Goal: Information Seeking & Learning: Learn about a topic

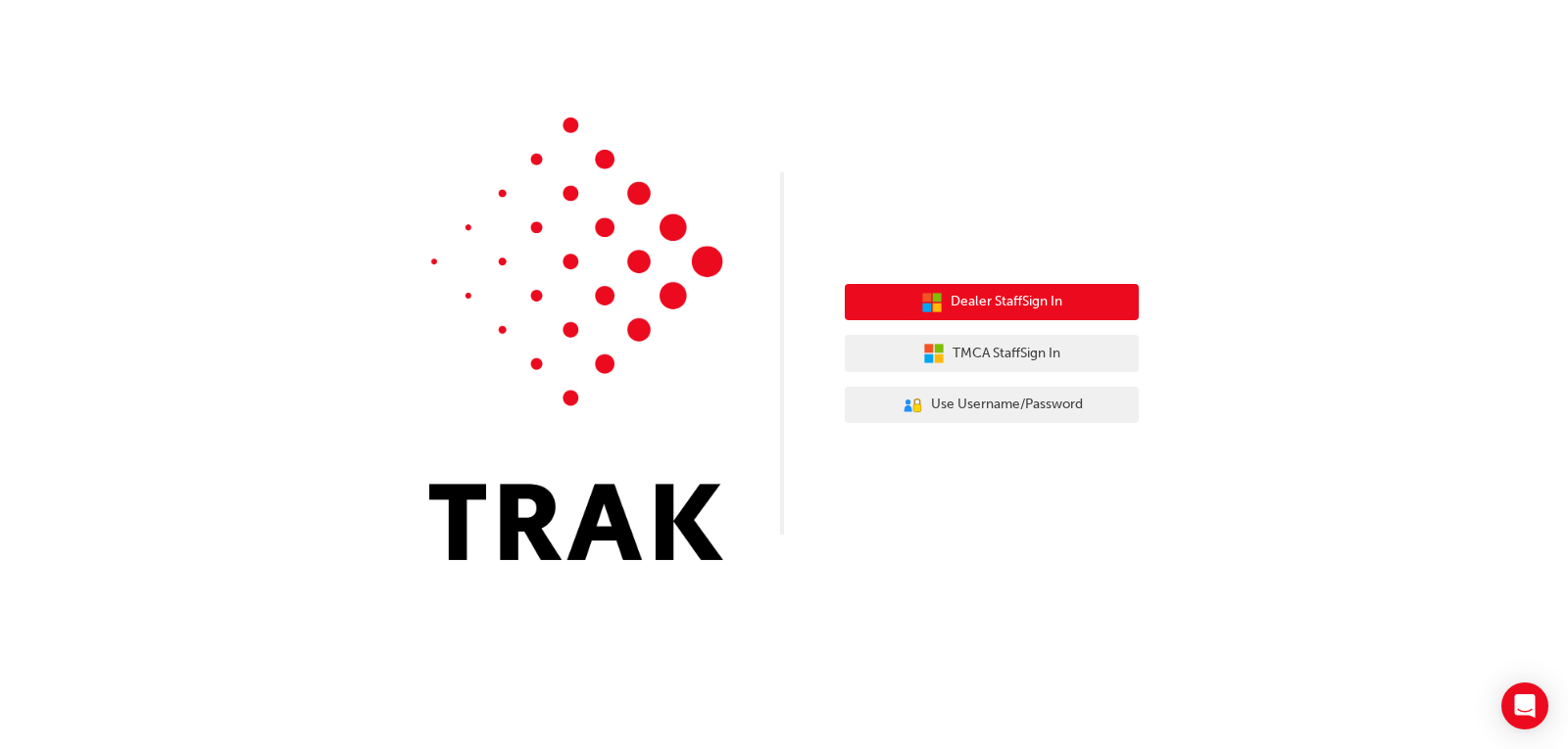
click at [963, 302] on span "Dealer Staff Sign In" at bounding box center [1006, 302] width 112 height 23
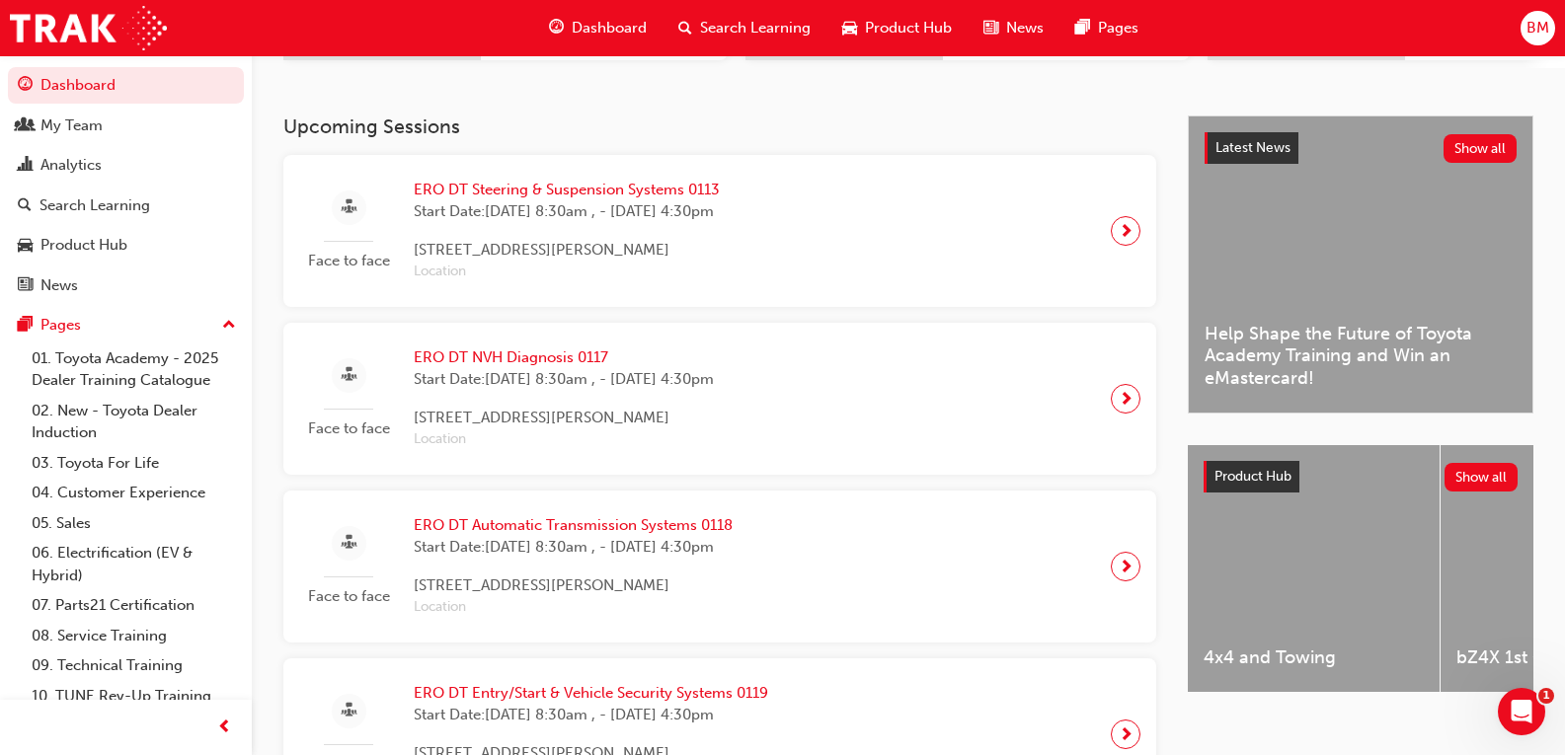
scroll to position [395, 0]
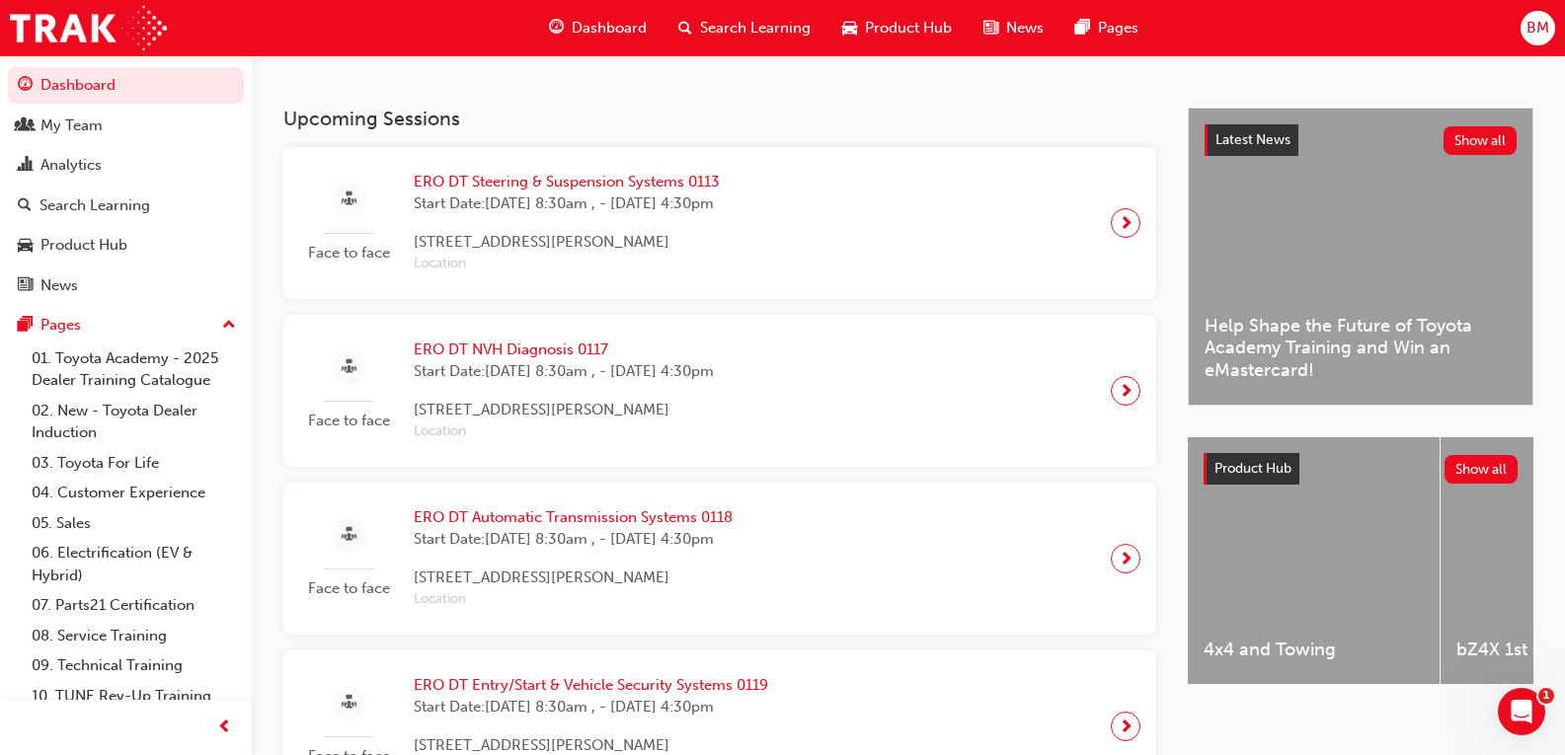
click at [821, 123] on h3 "Upcoming Sessions" at bounding box center [719, 119] width 873 height 23
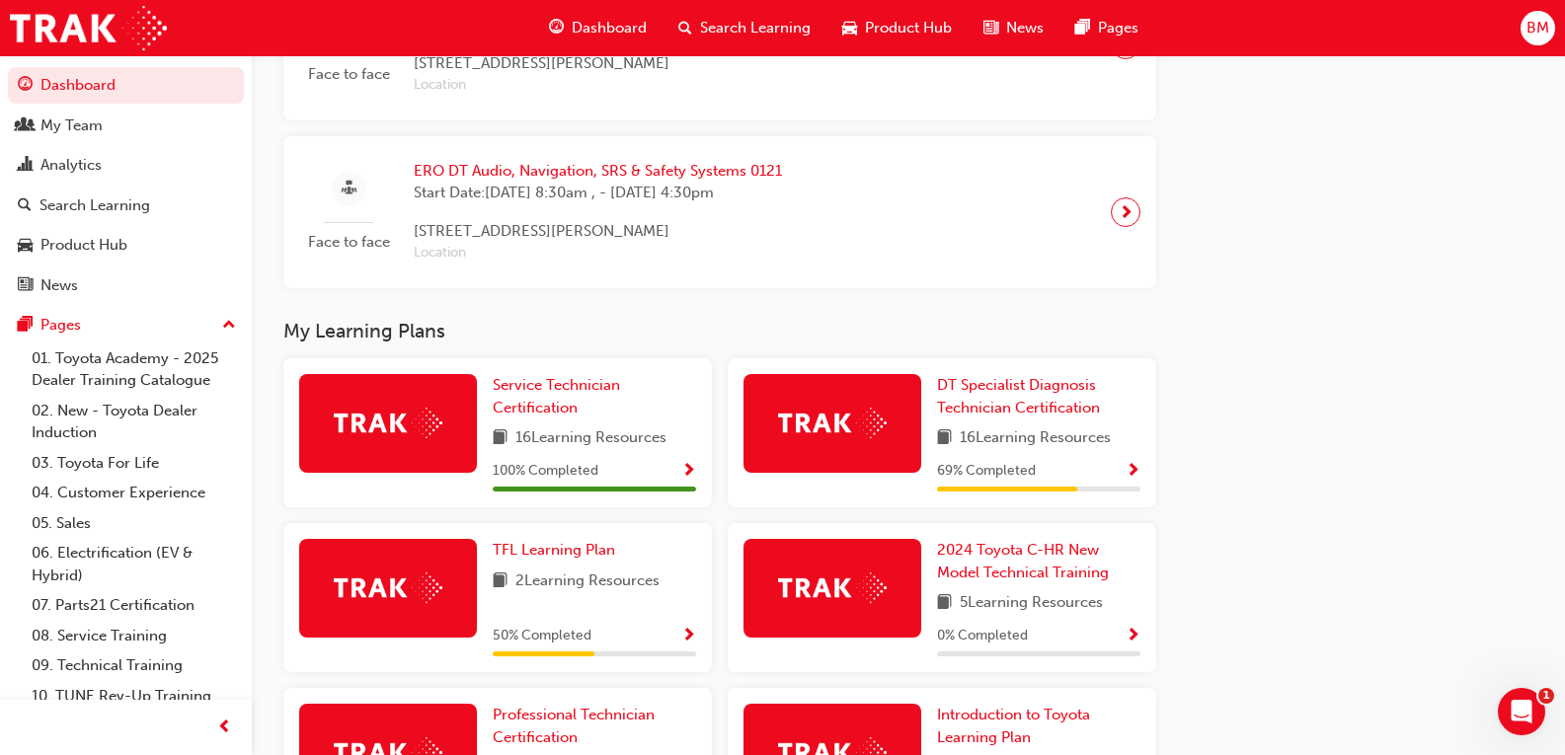
scroll to position [1086, 0]
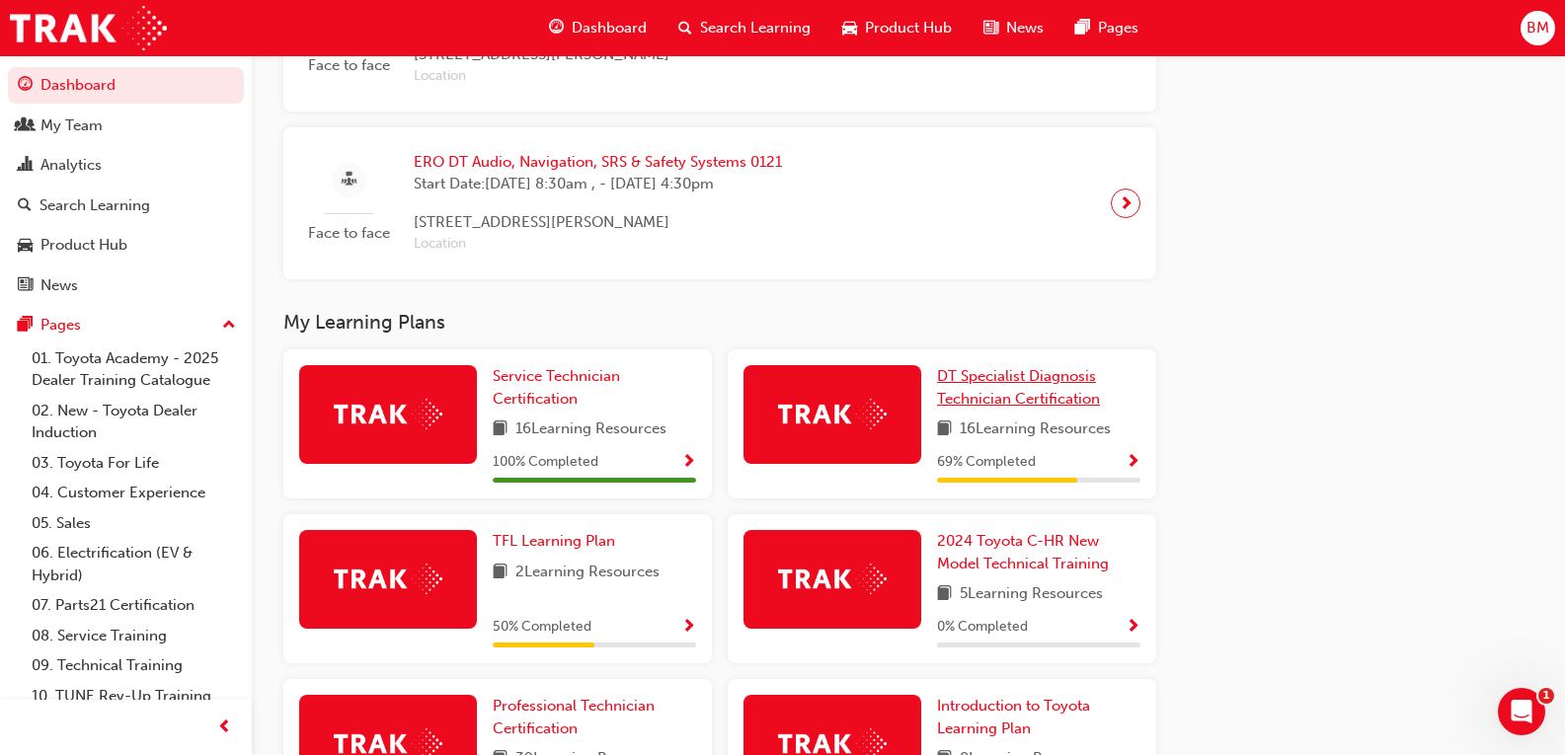
click at [945, 385] on span "DT Specialist Diagnosis Technician Certification" at bounding box center [1018, 387] width 163 height 40
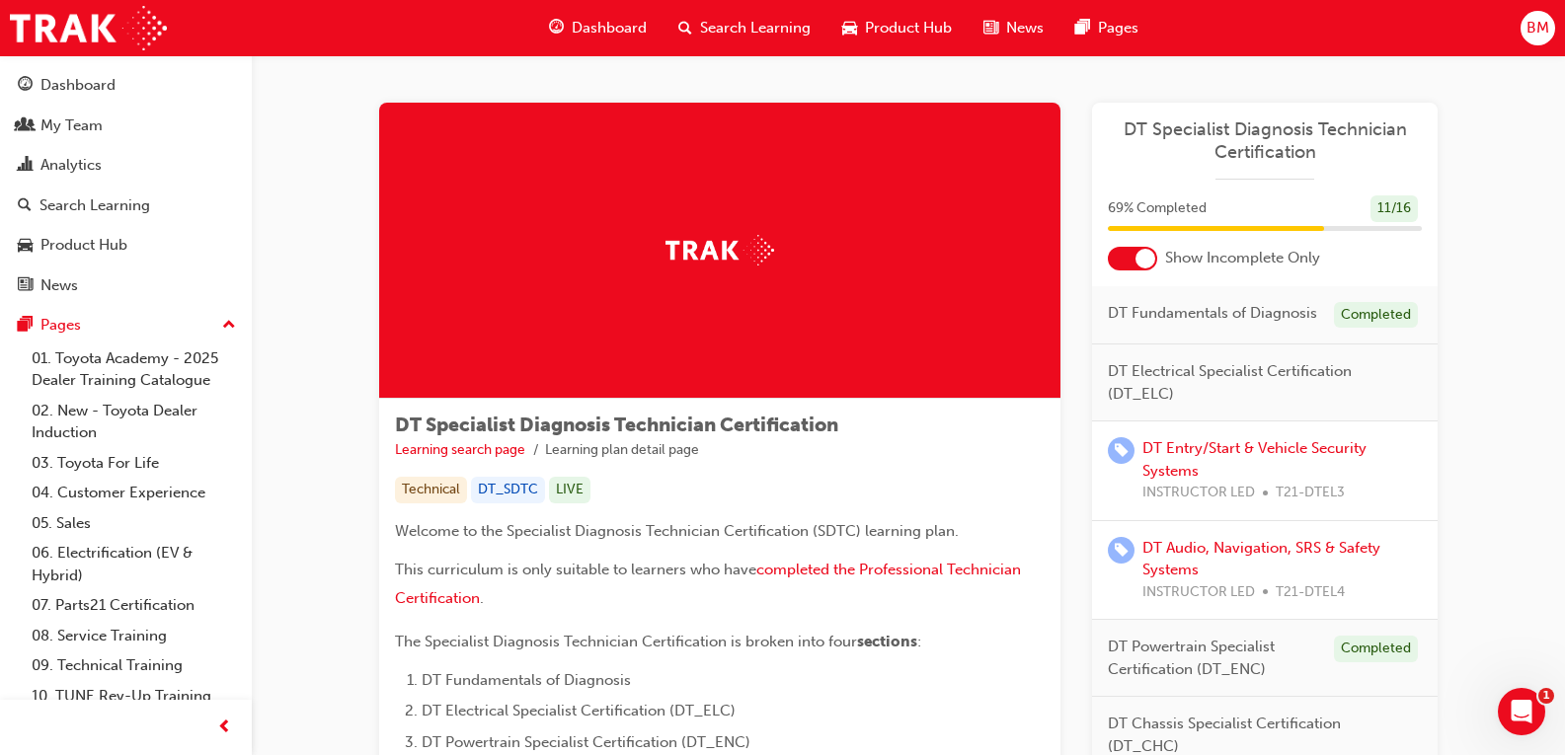
click at [472, 353] on div at bounding box center [719, 251] width 681 height 296
click at [1140, 259] on div at bounding box center [1145, 259] width 20 height 20
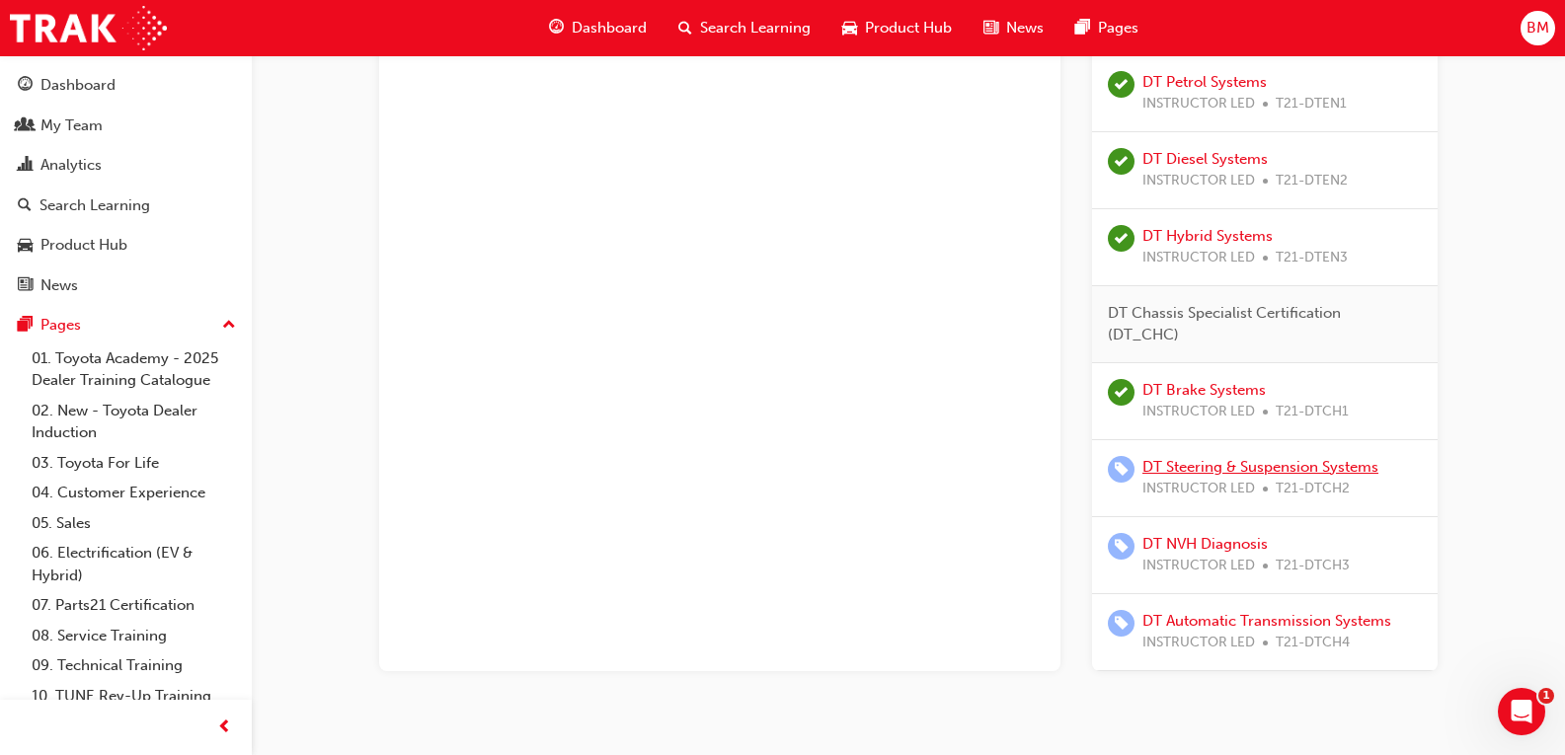
scroll to position [1264, 0]
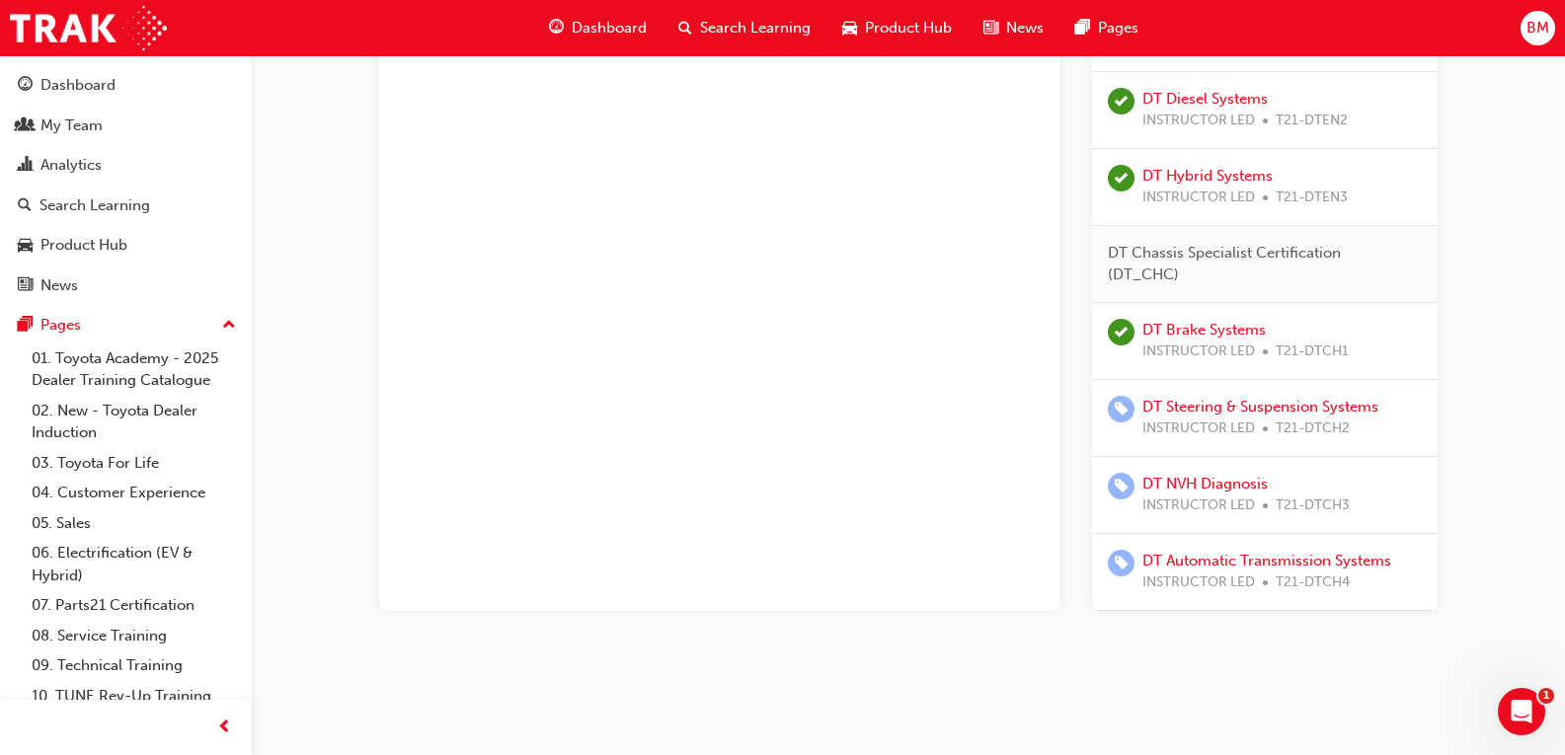
click at [1153, 595] on div "DT Automatic Transmission Systems INSTRUCTOR LED T21-DTCH4" at bounding box center [1265, 572] width 346 height 77
click at [1174, 489] on link "DT NVH Diagnosis" at bounding box center [1204, 484] width 125 height 18
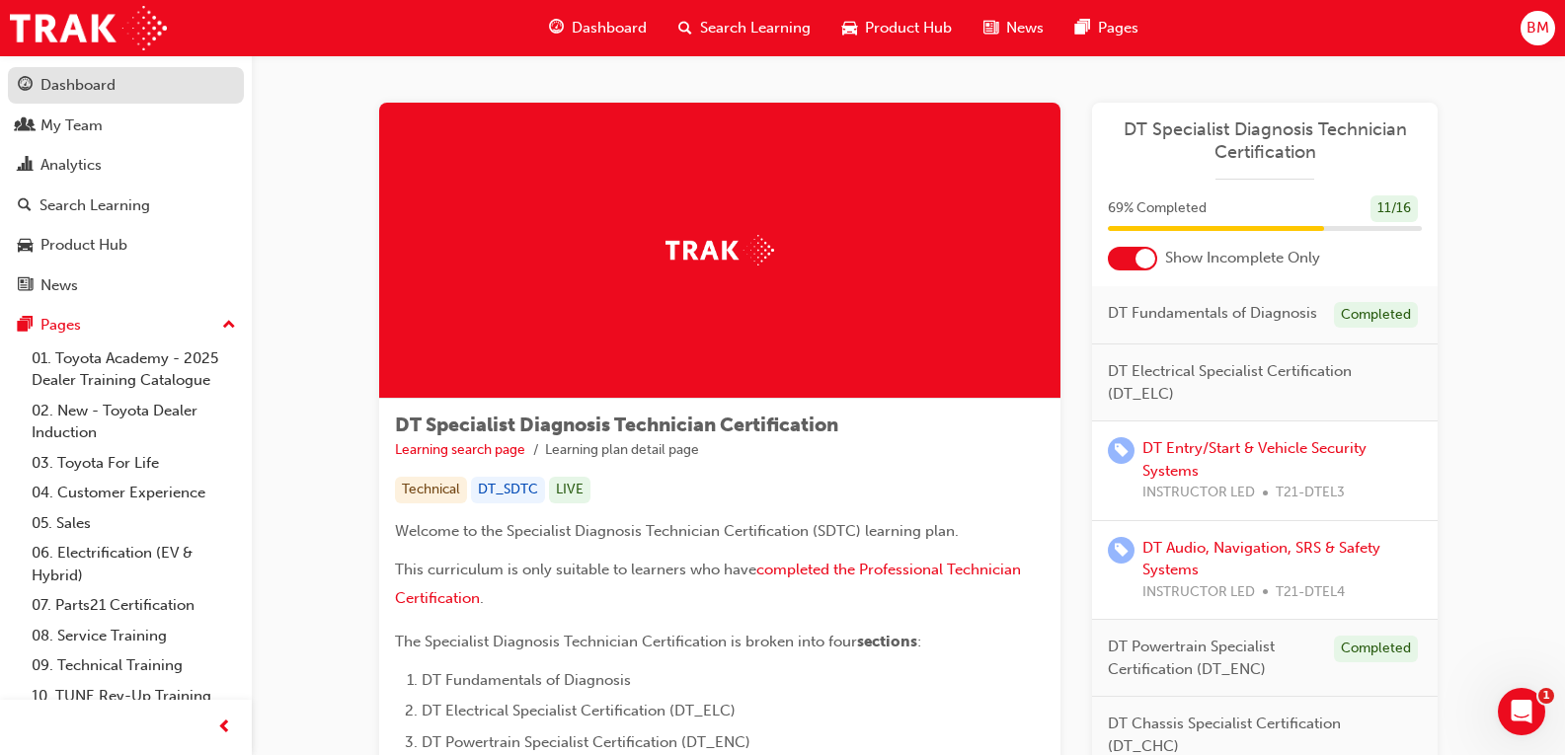
click at [87, 96] on div "Dashboard" at bounding box center [77, 85] width 75 height 23
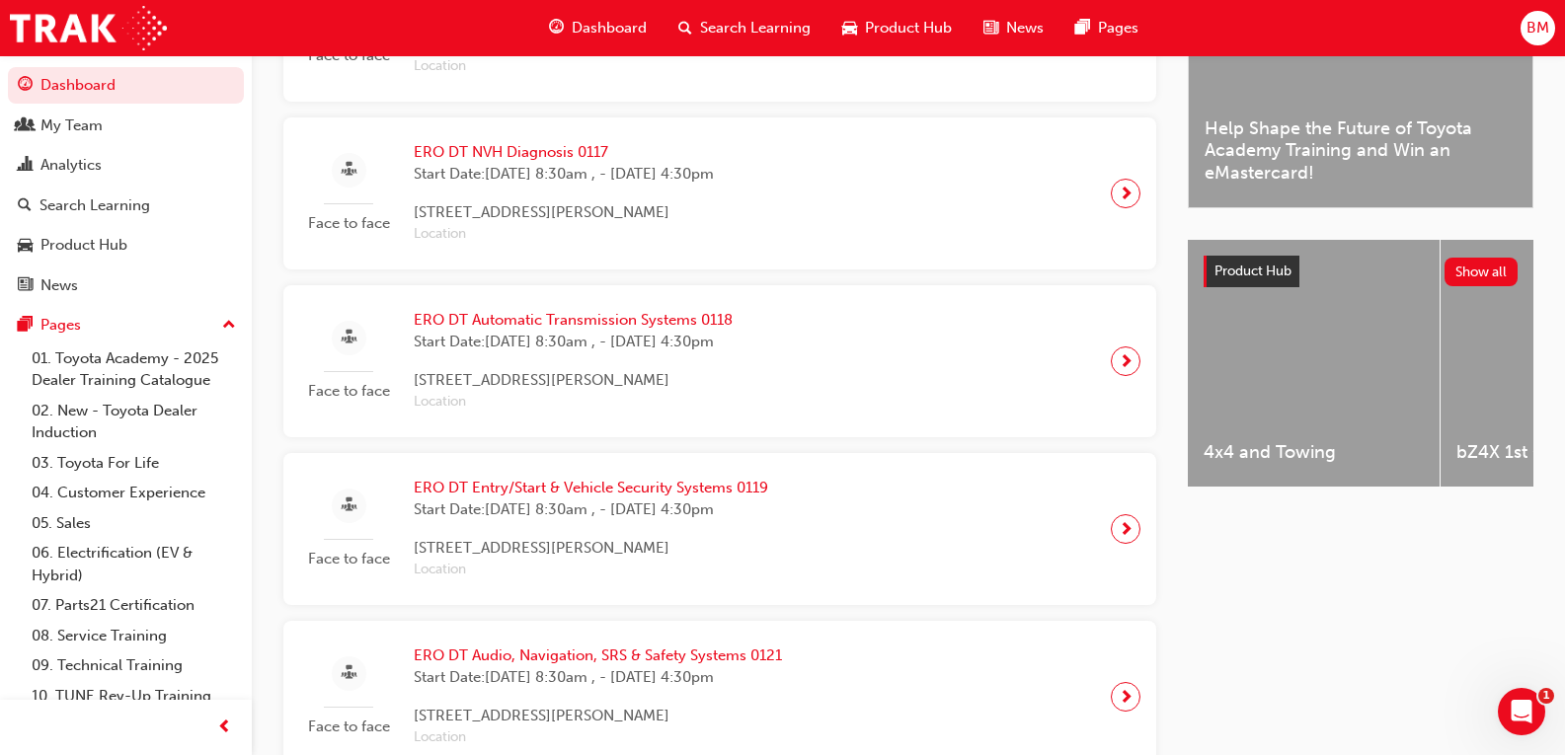
scroll to position [197, 0]
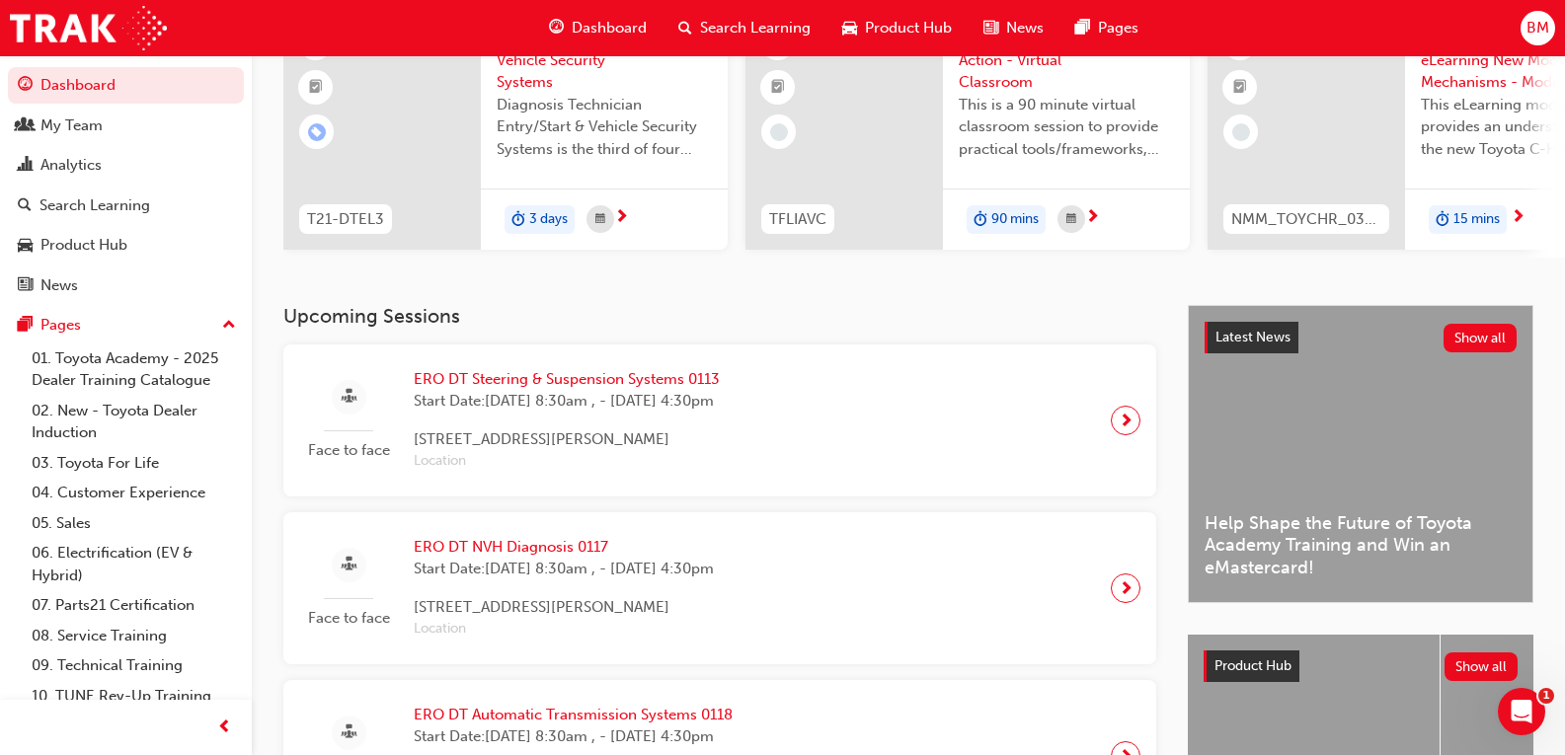
click at [951, 337] on div "Upcoming Sessions Face to face ERO DT Steering & Suspension Systems 0113 Start …" at bounding box center [735, 736] width 904 height 862
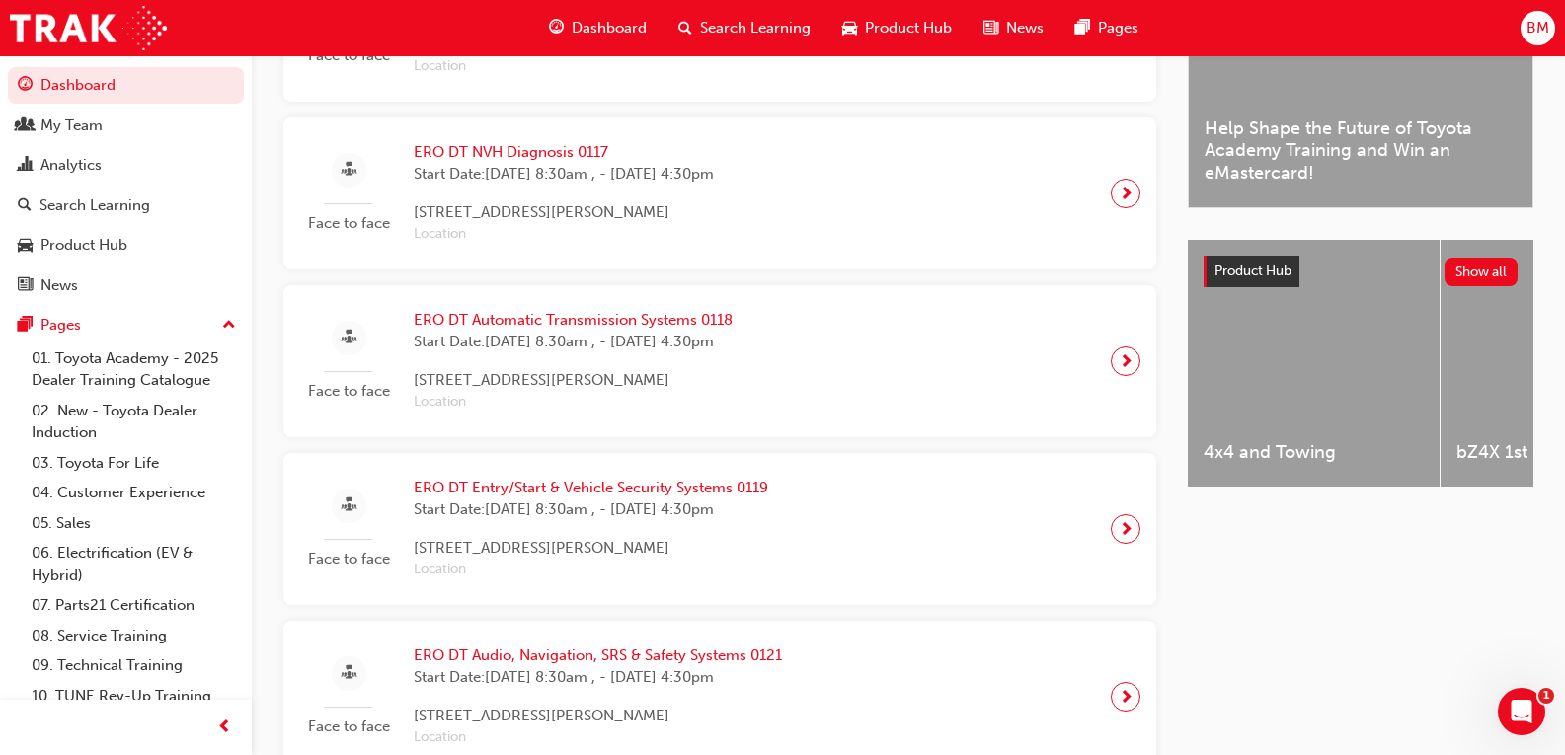
scroll to position [1086, 0]
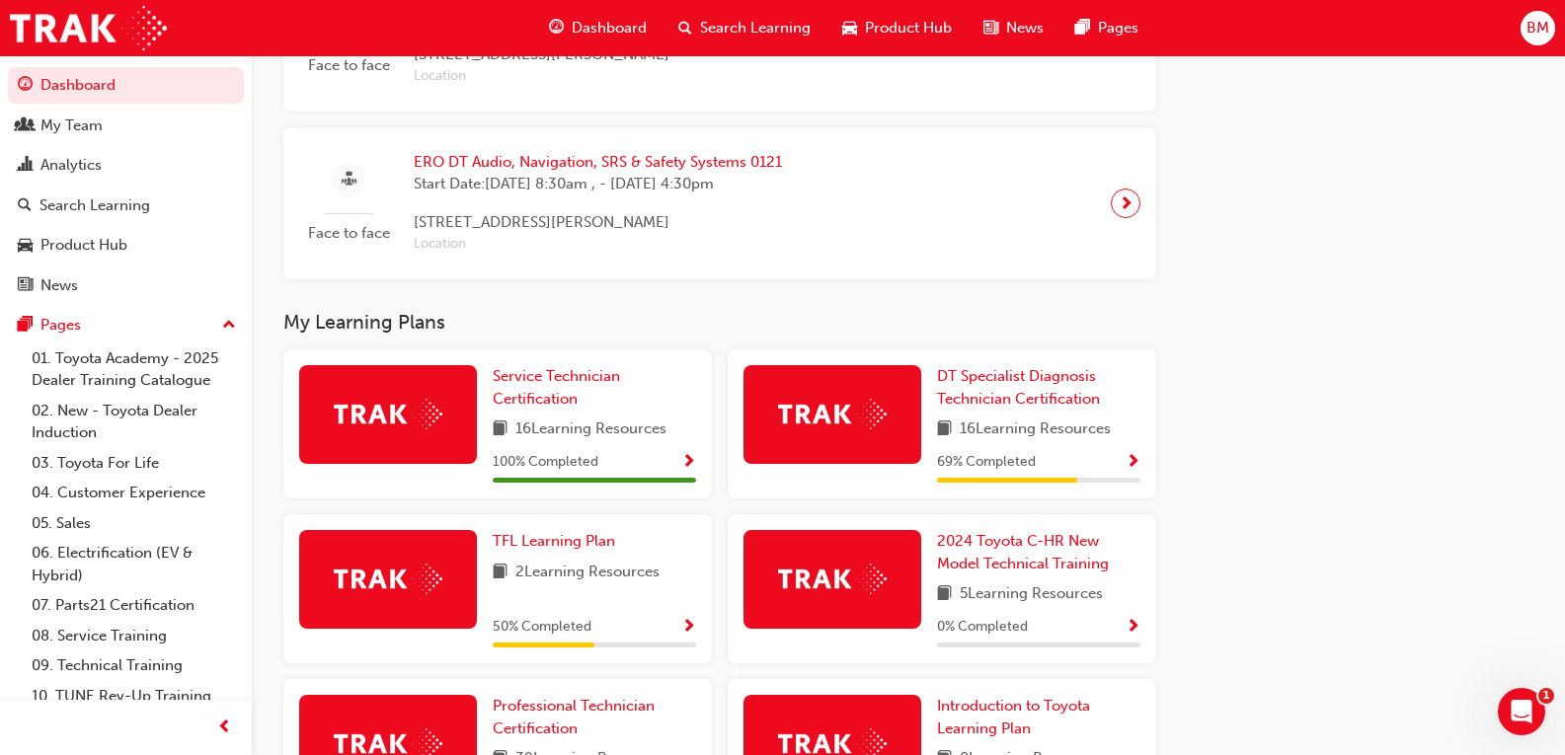
click at [1033, 372] on div "DT Specialist Diagnosis Technician Certification 16 Learning Resources 69 % Com…" at bounding box center [942, 423] width 428 height 149
click at [1026, 380] on span "DT Specialist Diagnosis Technician Certification" at bounding box center [1018, 387] width 163 height 40
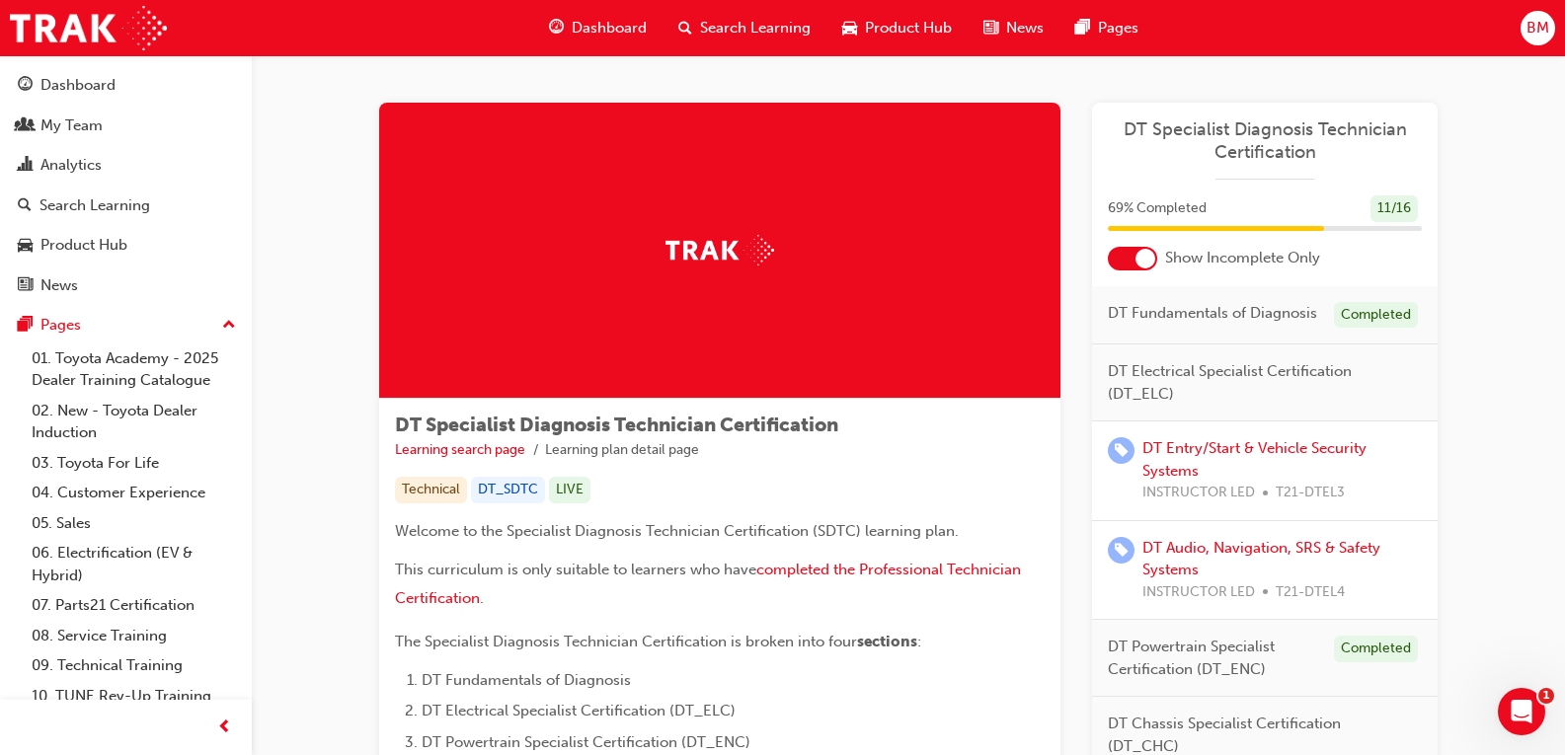
click at [1149, 262] on div at bounding box center [1145, 259] width 20 height 20
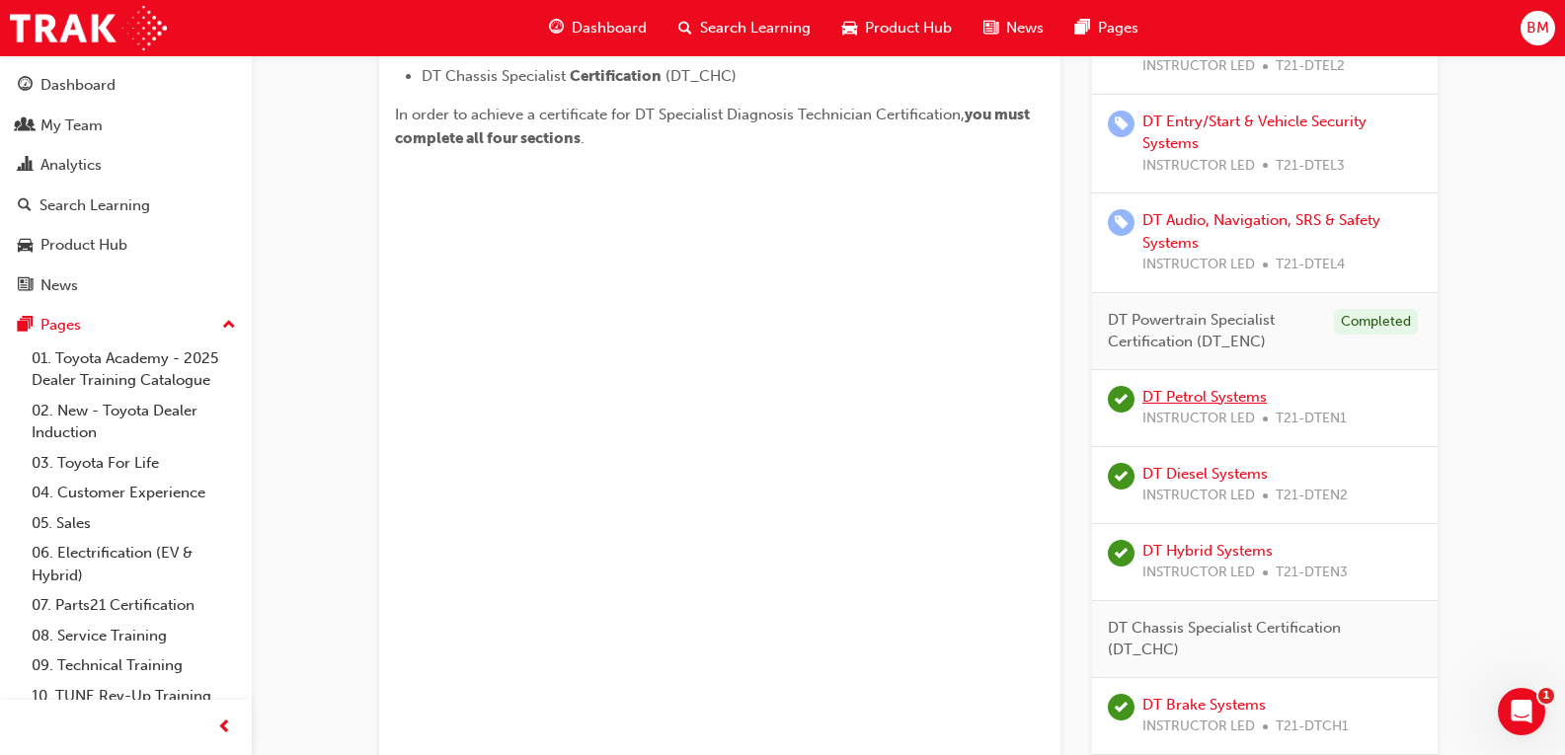
click at [1203, 398] on link "DT Petrol Systems" at bounding box center [1204, 397] width 124 height 18
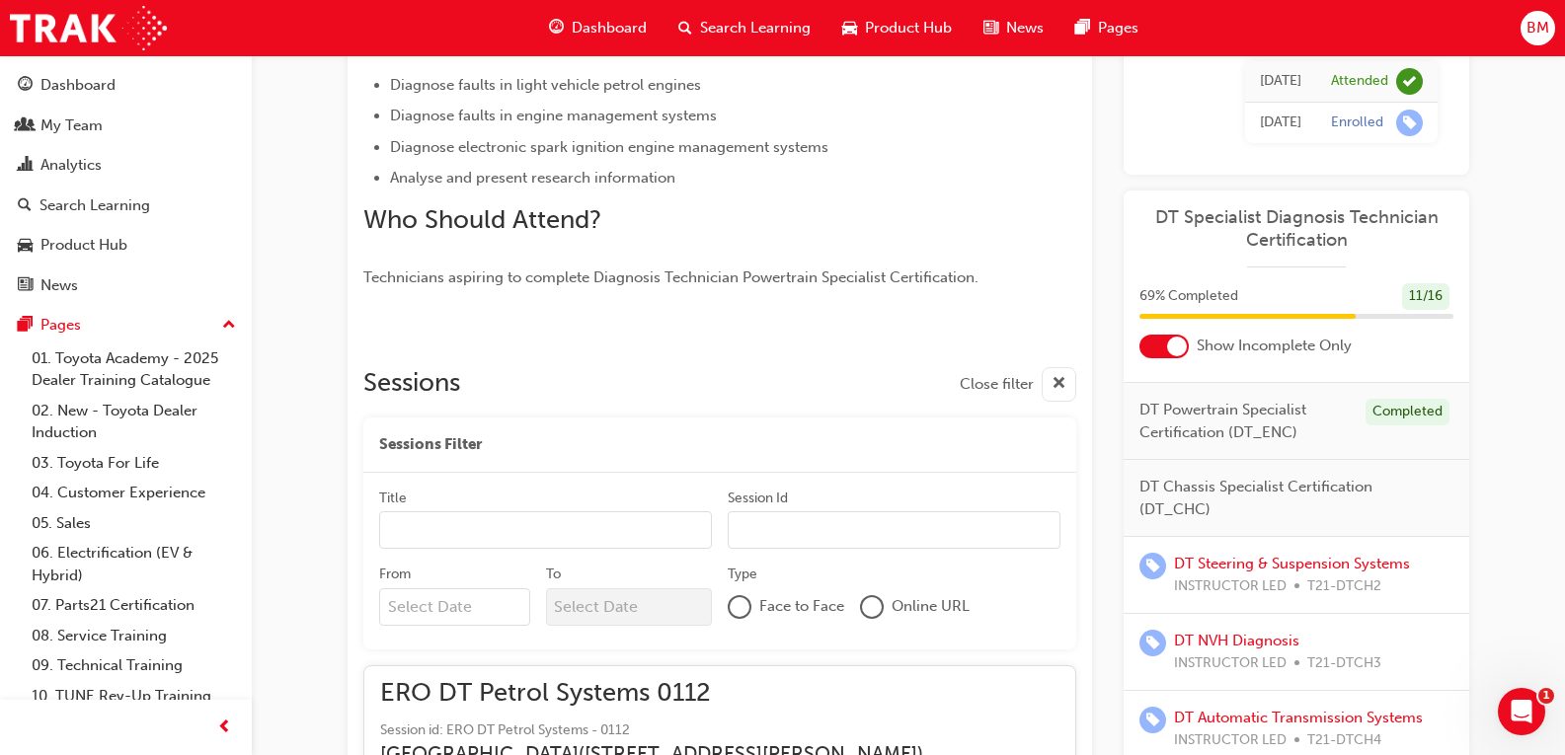
scroll to position [197, 0]
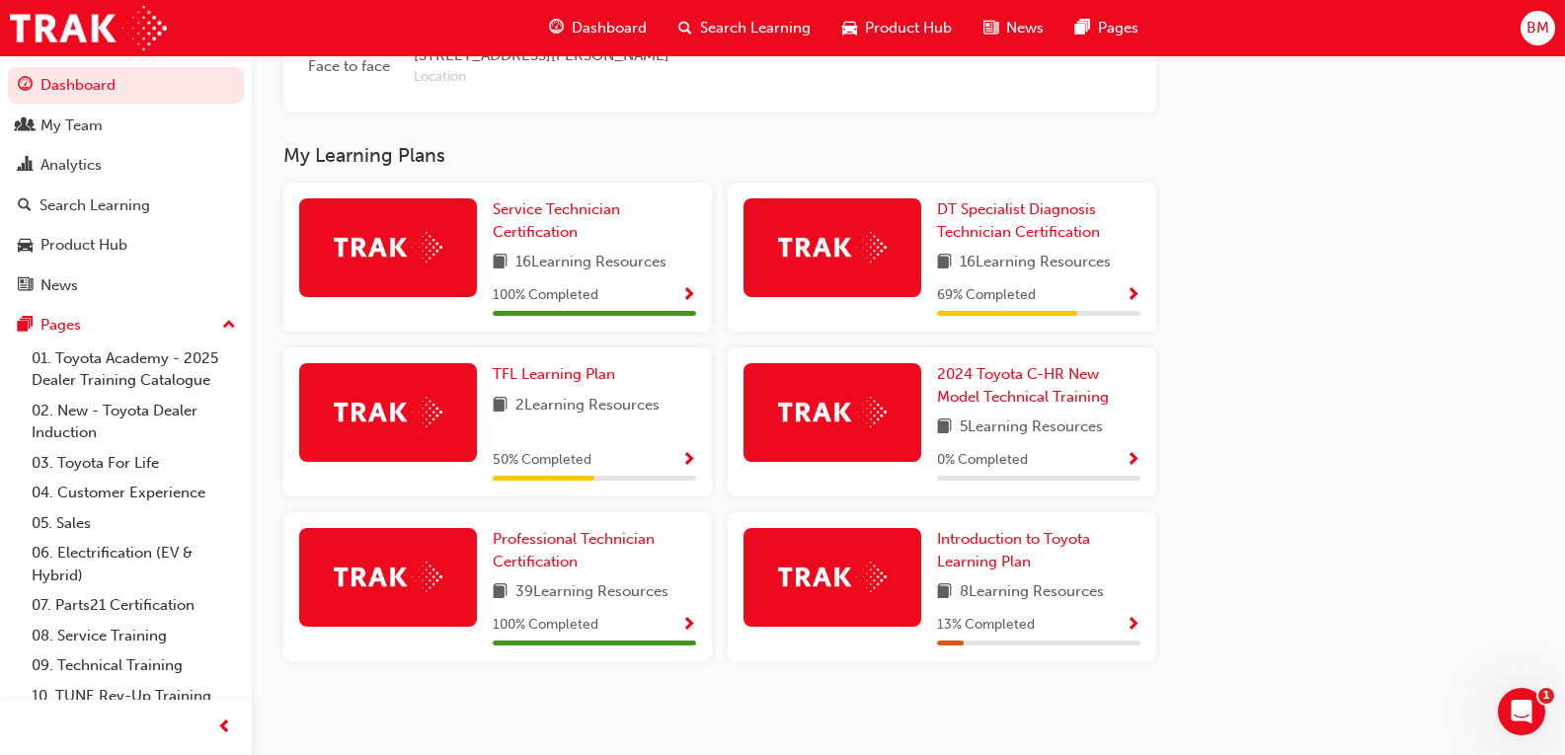
scroll to position [1264, 0]
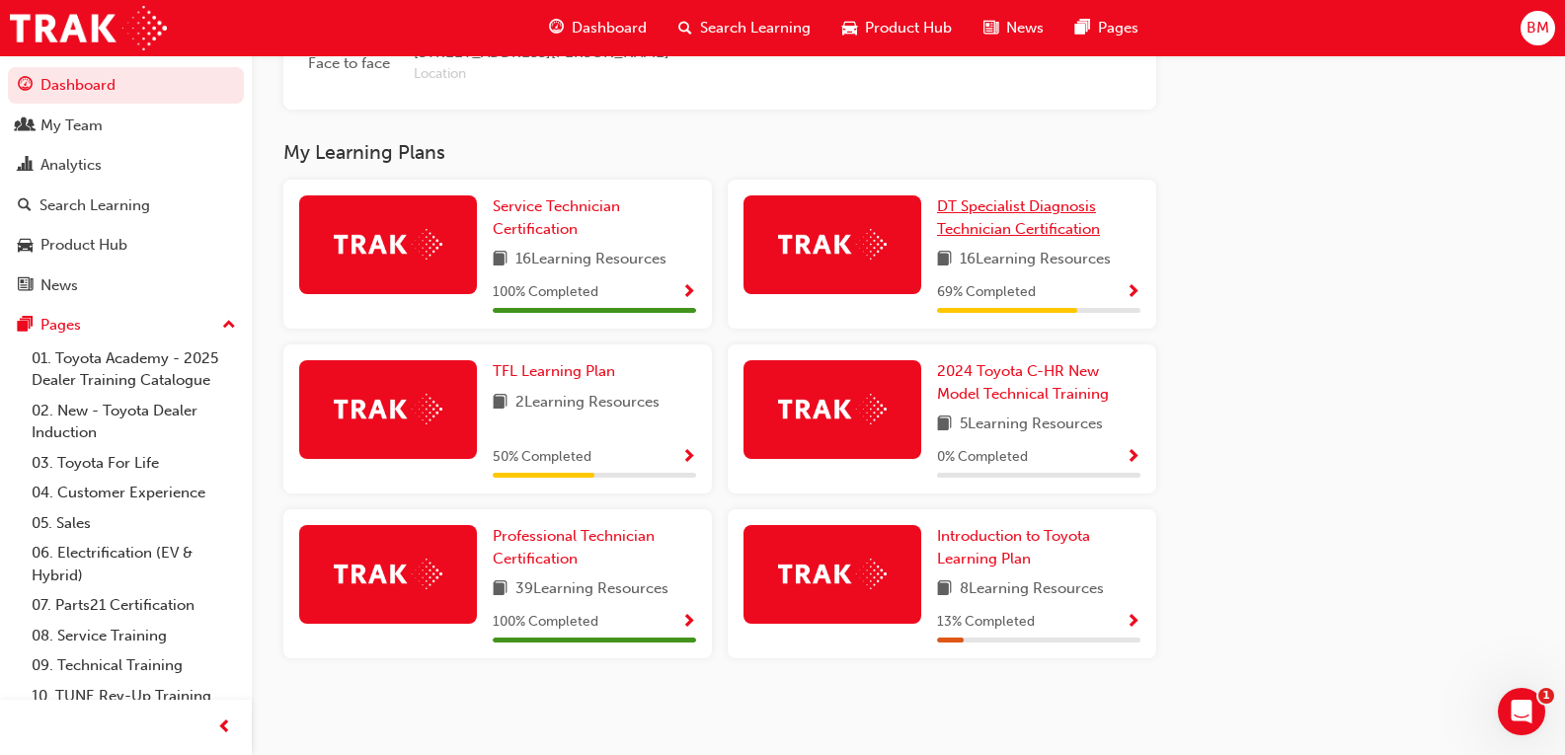
click at [1014, 229] on span "DT Specialist Diagnosis Technician Certification" at bounding box center [1018, 217] width 163 height 40
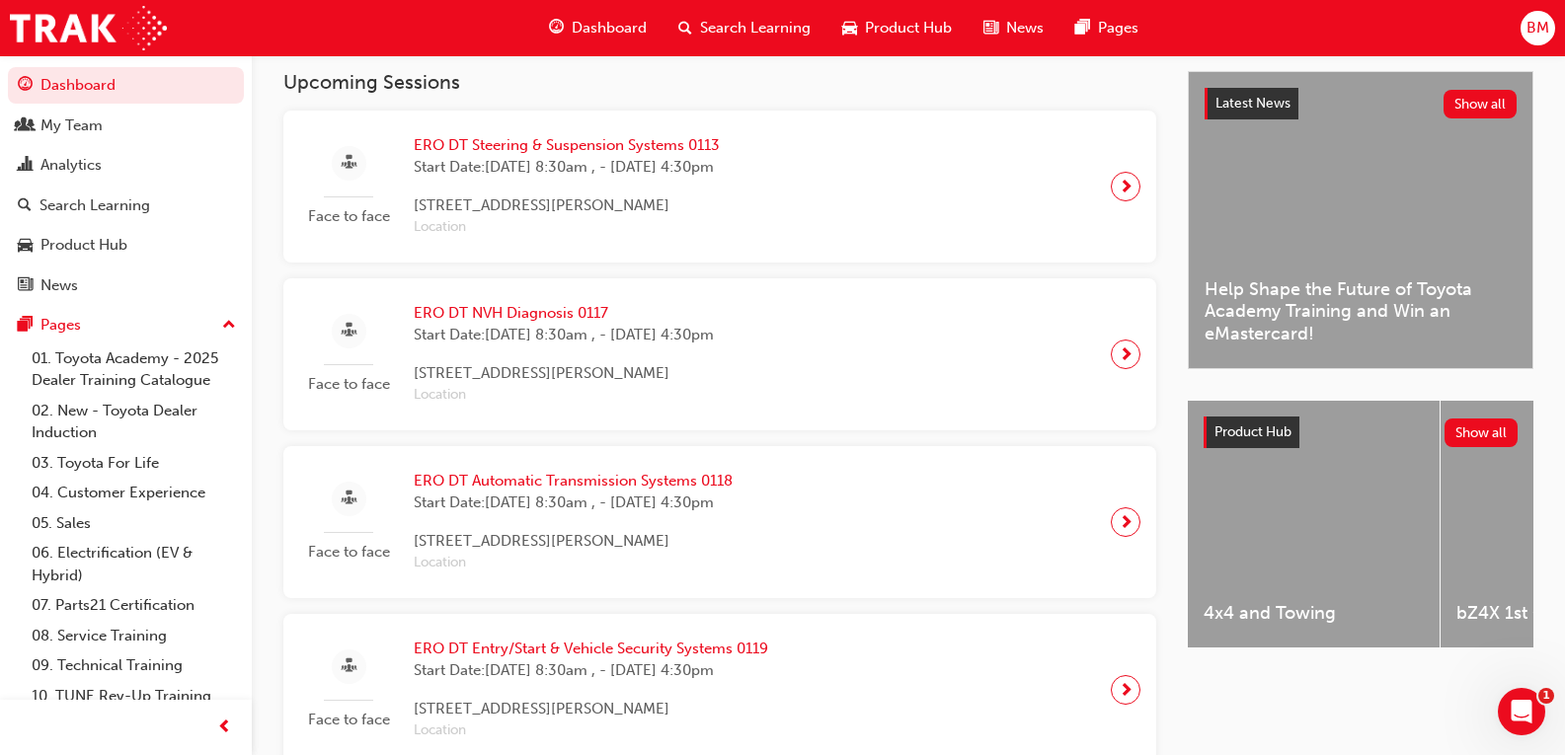
scroll to position [475, 0]
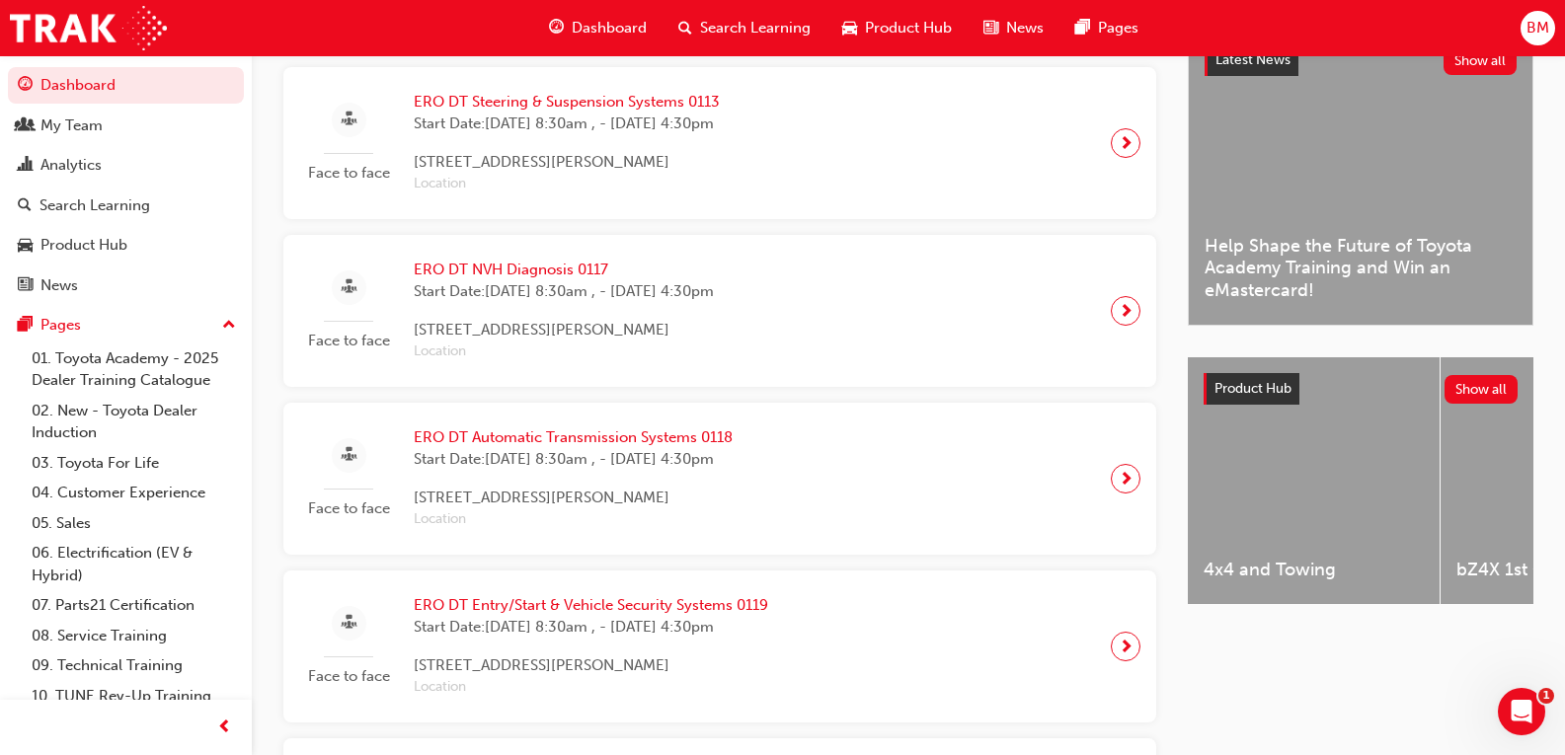
click at [1089, 687] on div "Face to face ERO DT Entry/Start & Vehicle Security Systems 0119 Start Date: [DA…" at bounding box center [719, 646] width 841 height 120
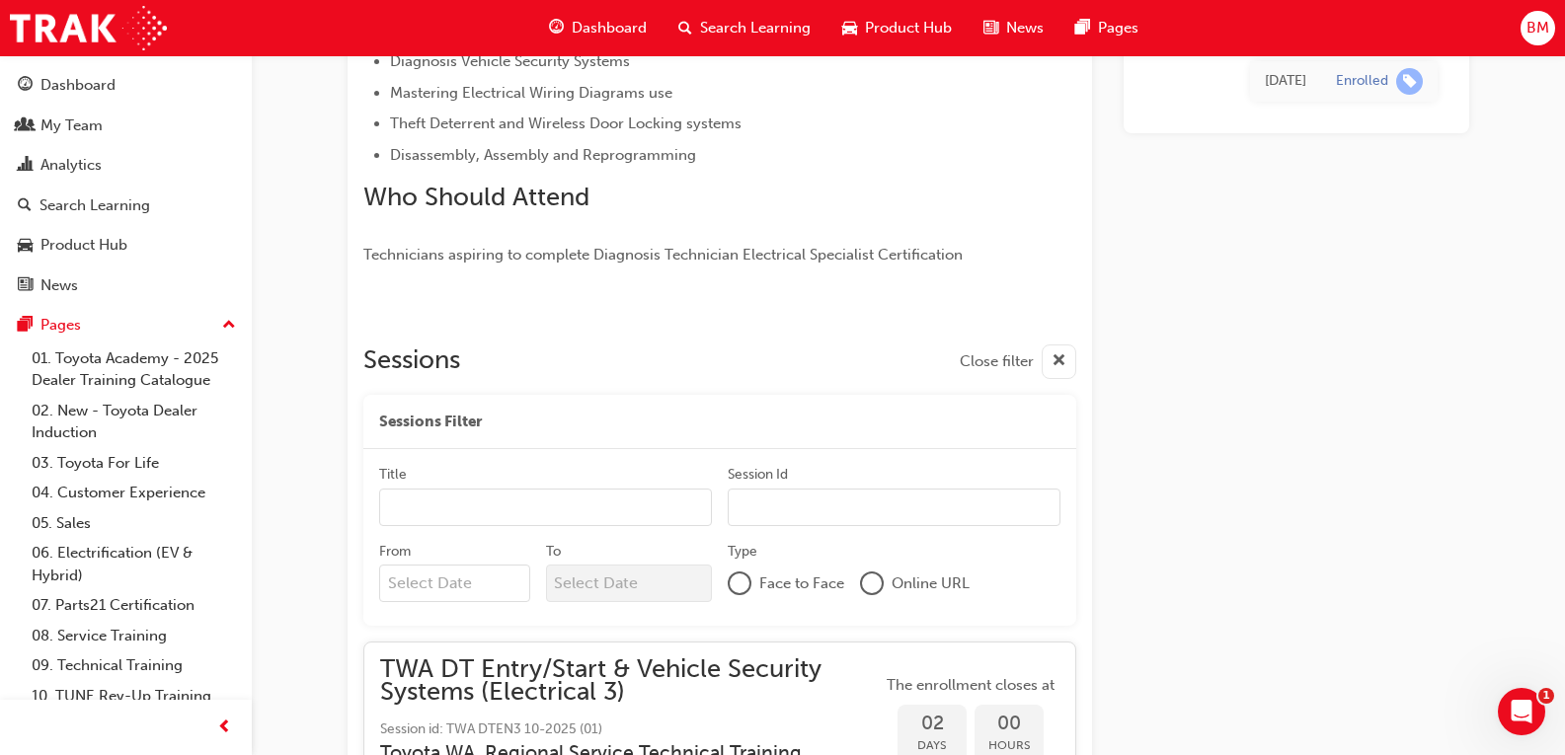
scroll to position [2224, 0]
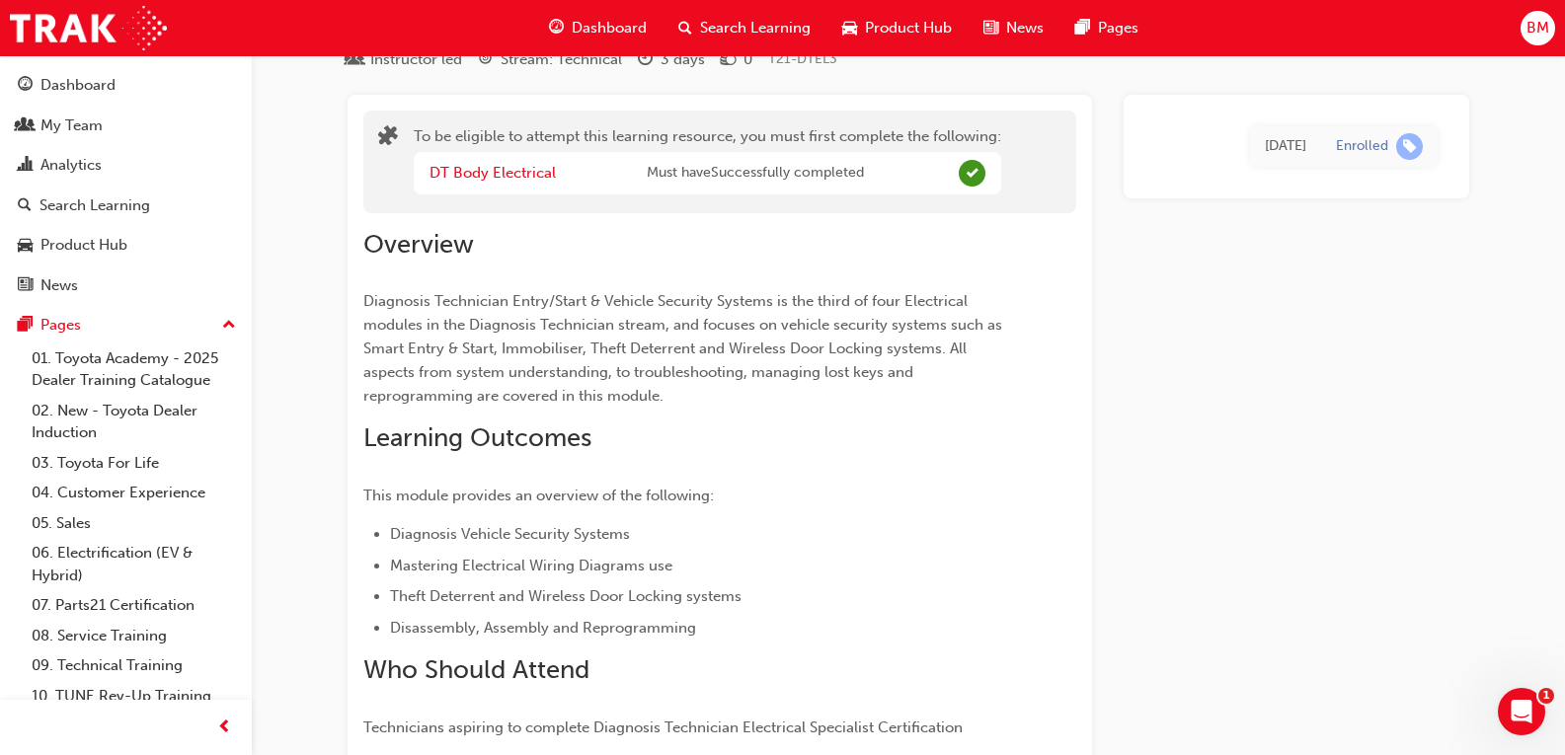
scroll to position [0, 0]
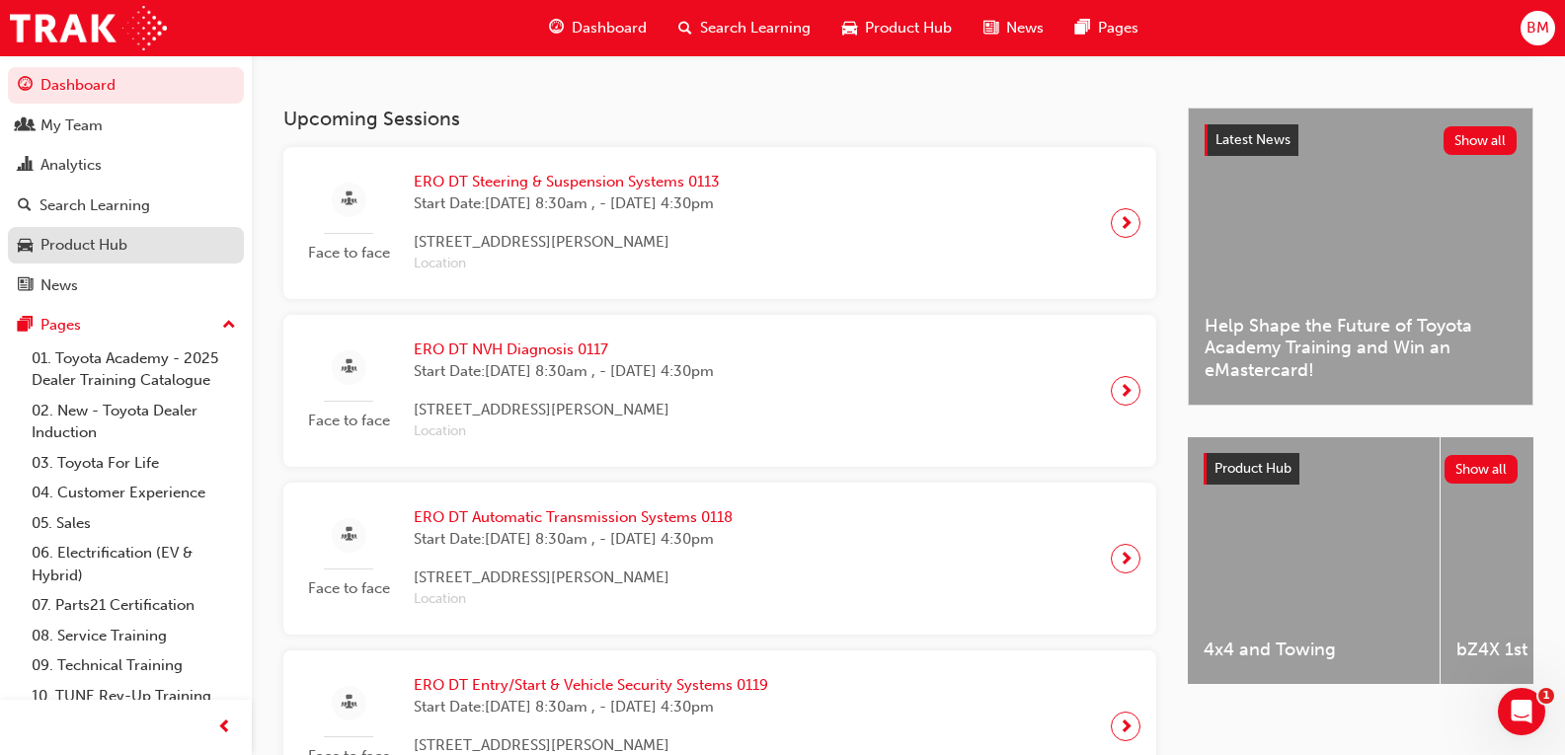
scroll to position [140, 0]
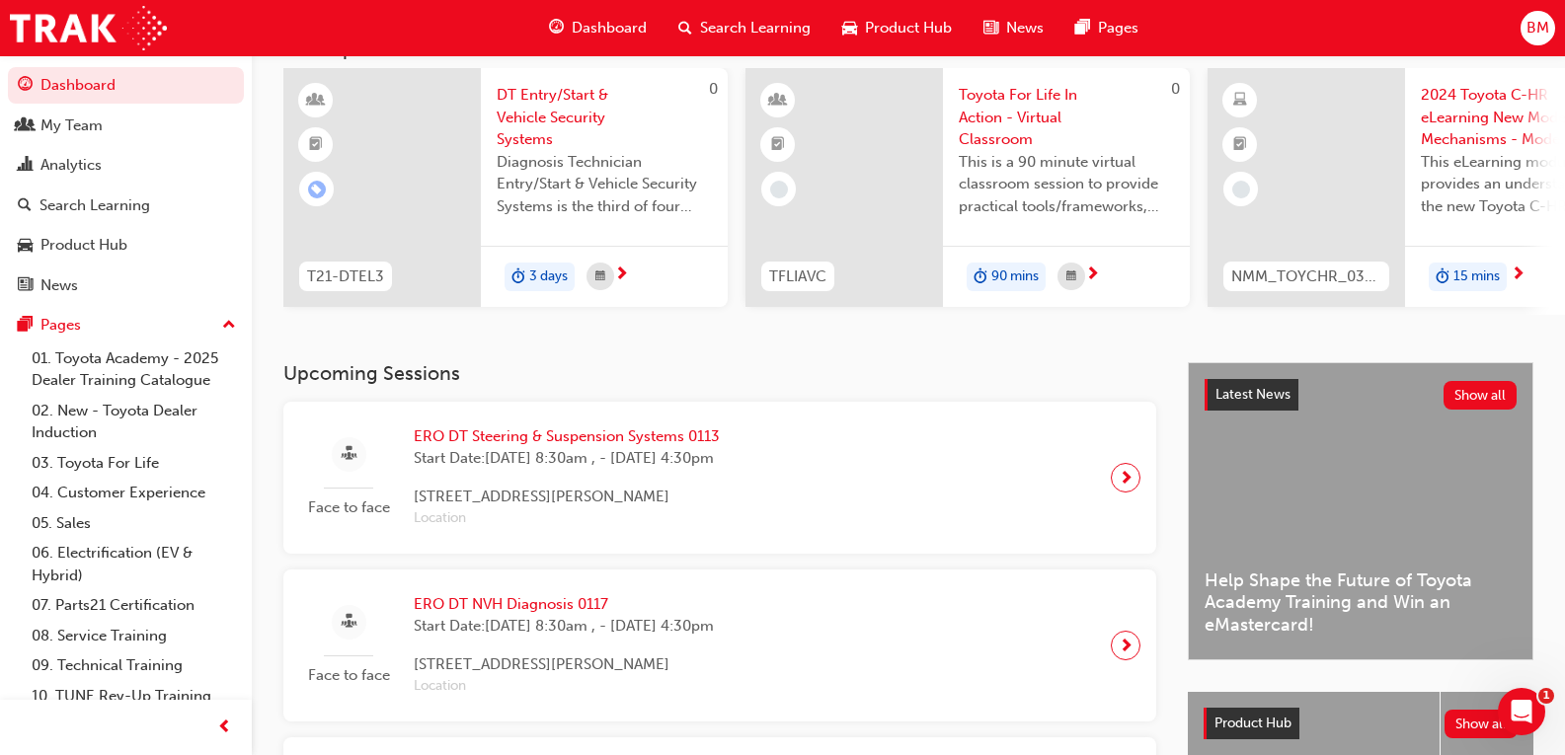
drag, startPoint x: 117, startPoint y: 139, endPoint x: 31, endPoint y: 106, distance: 93.1
click at [117, 139] on link "My Team" at bounding box center [126, 126] width 236 height 37
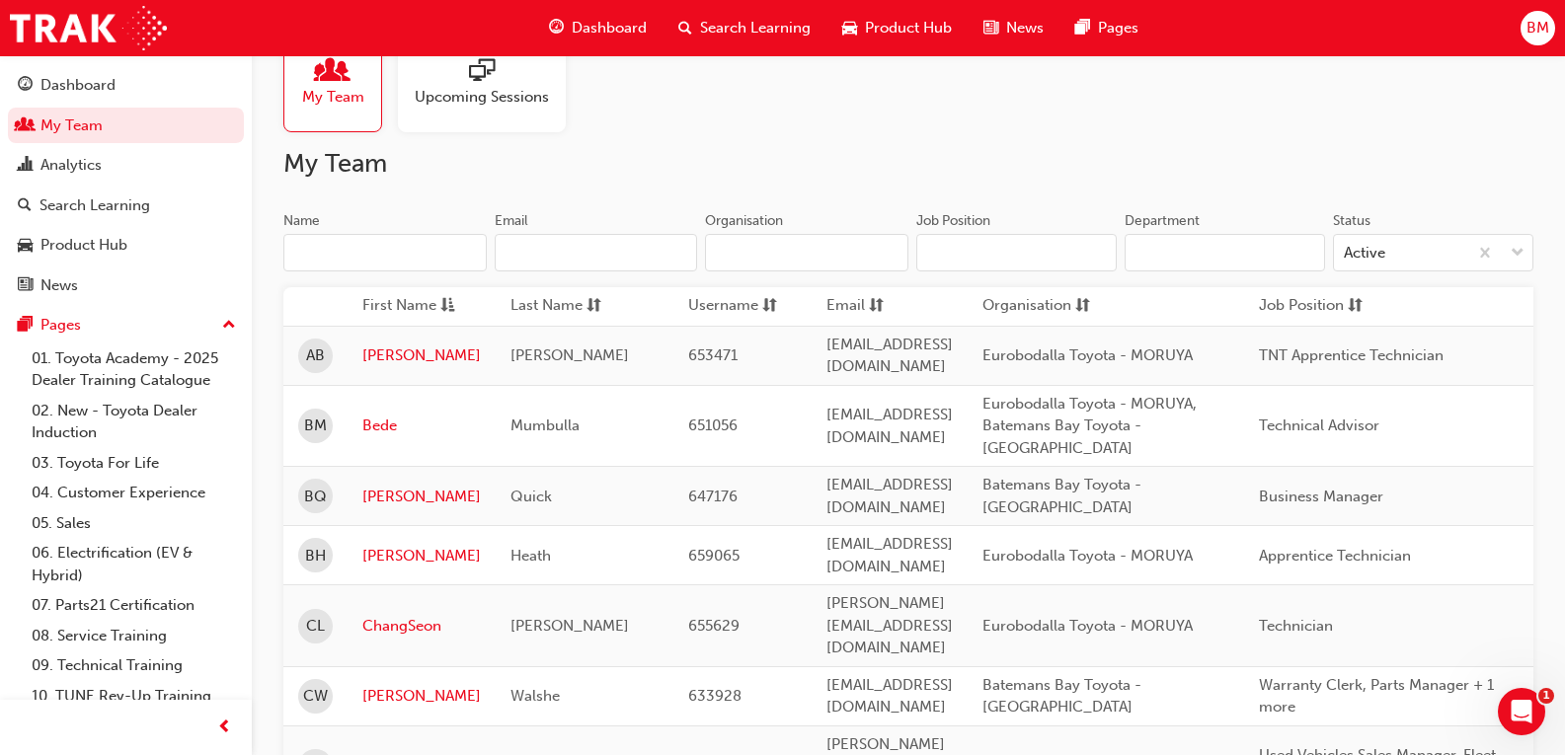
scroll to position [99, 0]
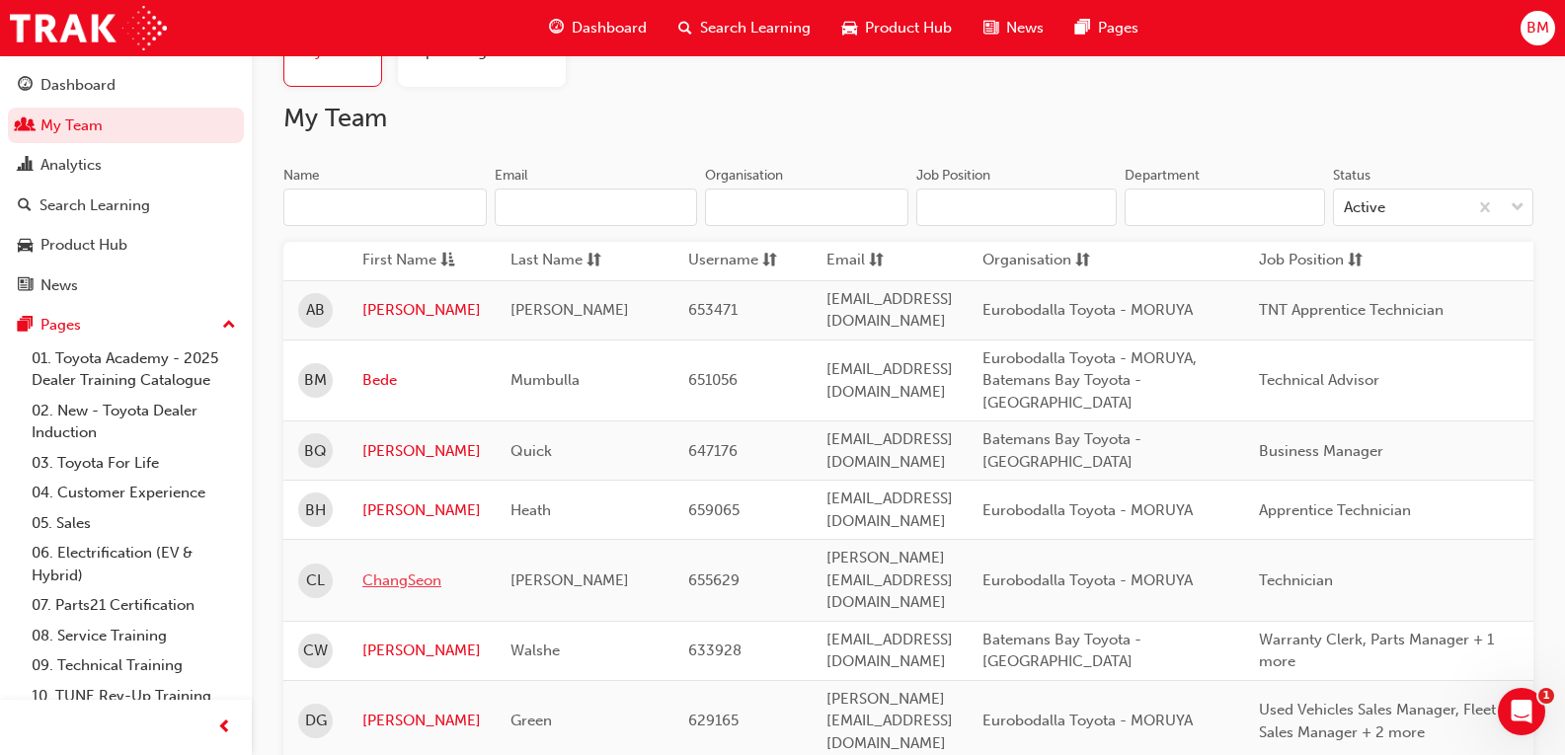
click at [373, 570] on link "ChangSeon" at bounding box center [421, 581] width 118 height 23
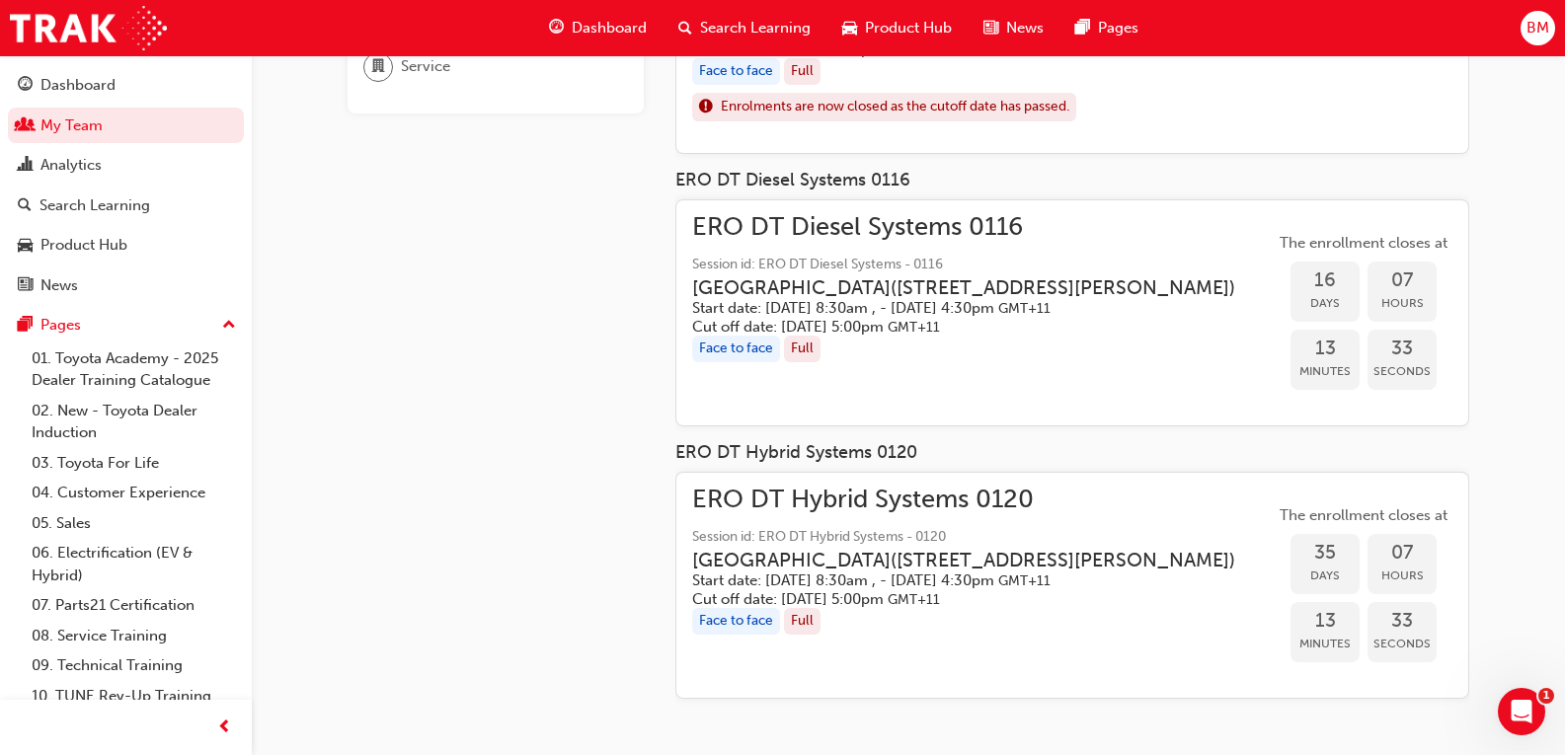
scroll to position [389, 0]
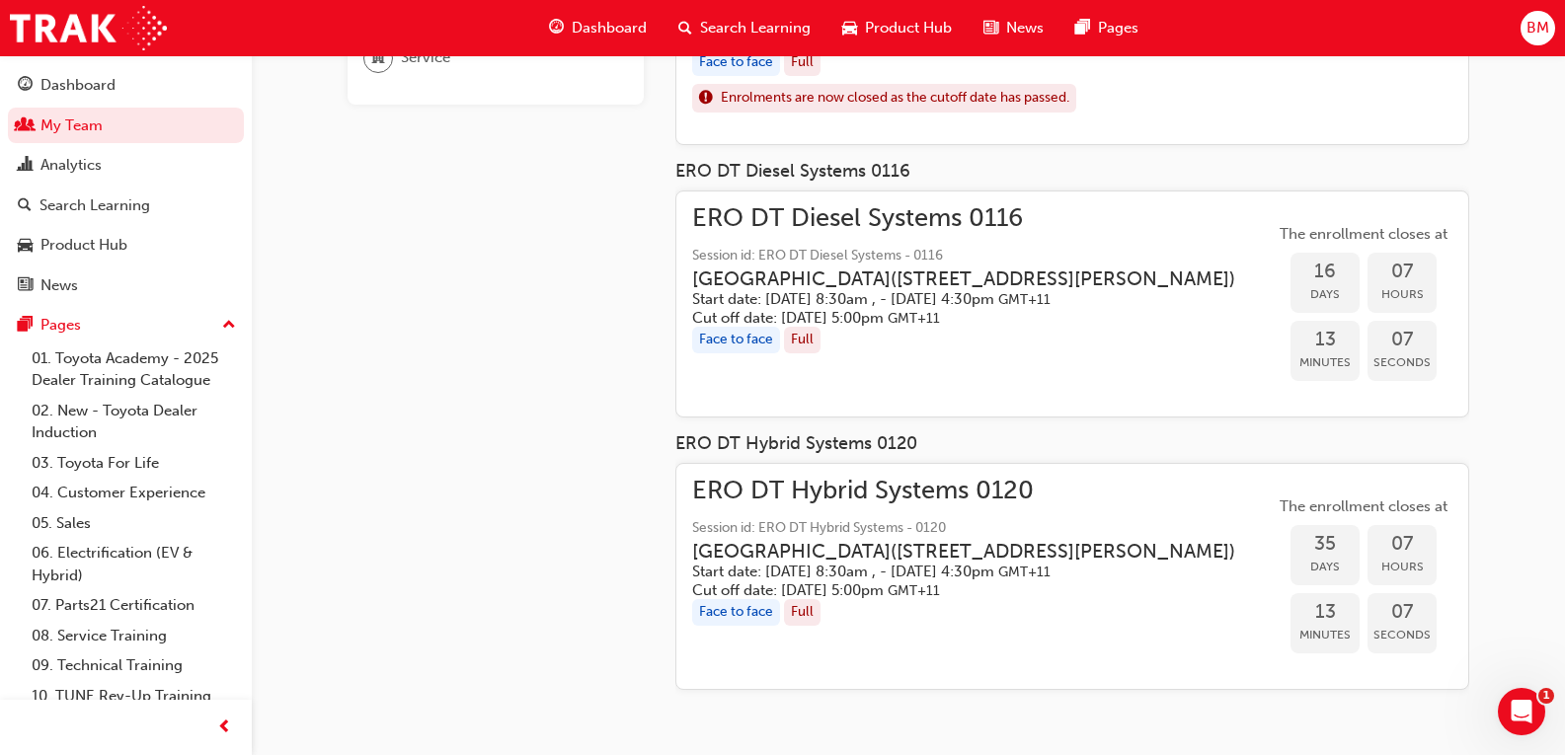
click at [1013, 410] on div "ERO DT Diesel Systems 0116 Session id: ERO DT Diesel Systems - 0116 [GEOGRAPHIC…" at bounding box center [1072, 305] width 794 height 228
